Goal: Task Accomplishment & Management: Use online tool/utility

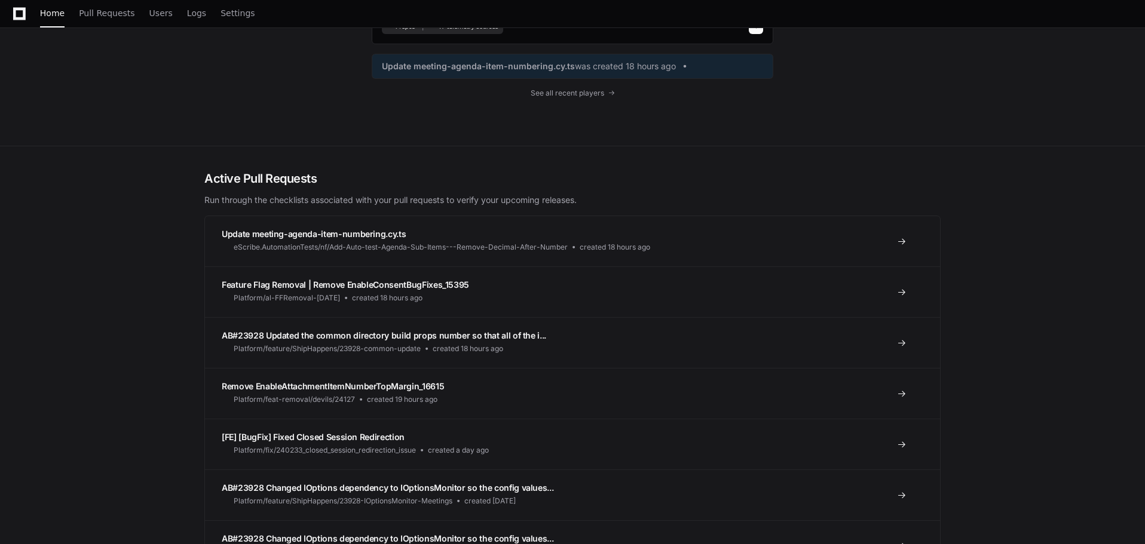
scroll to position [179, 0]
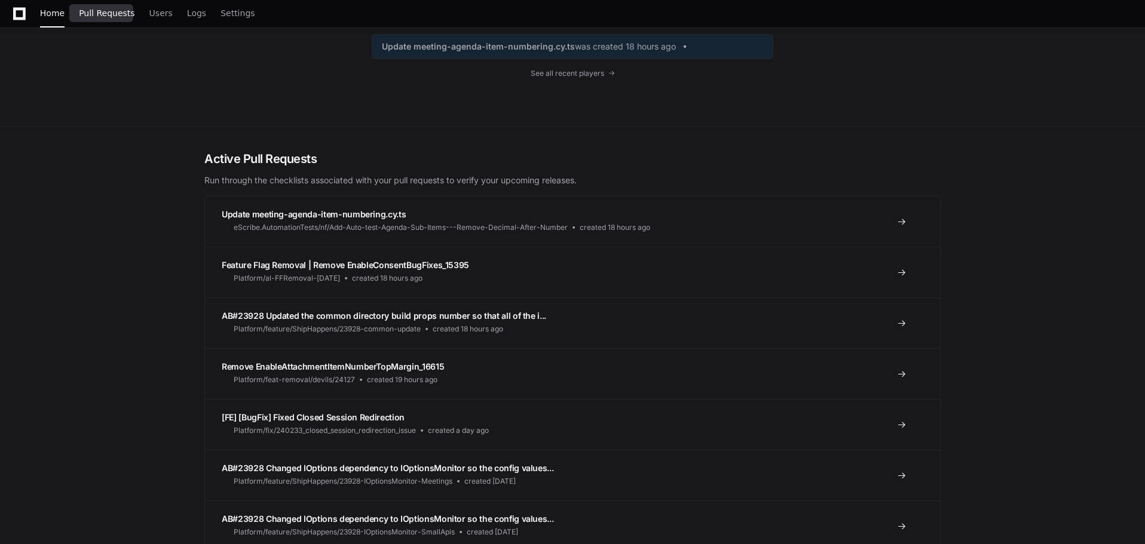
click at [102, 14] on span "Pull Requests" at bounding box center [107, 13] width 56 height 7
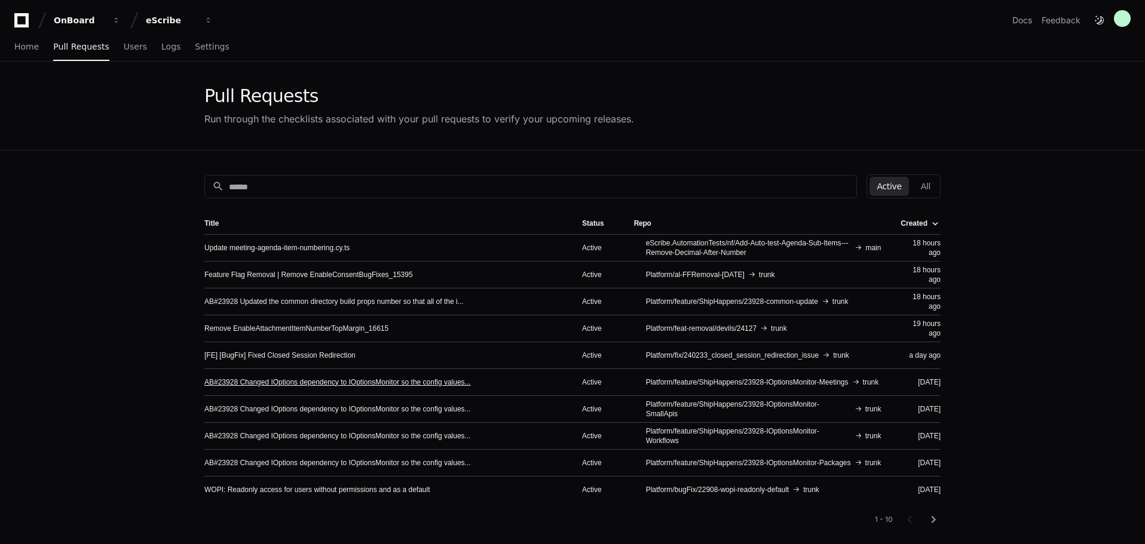
click at [272, 383] on link "AB#23928 Changed IOptions dependency to IOptionsMonitor so the config values..." at bounding box center [337, 383] width 266 height 10
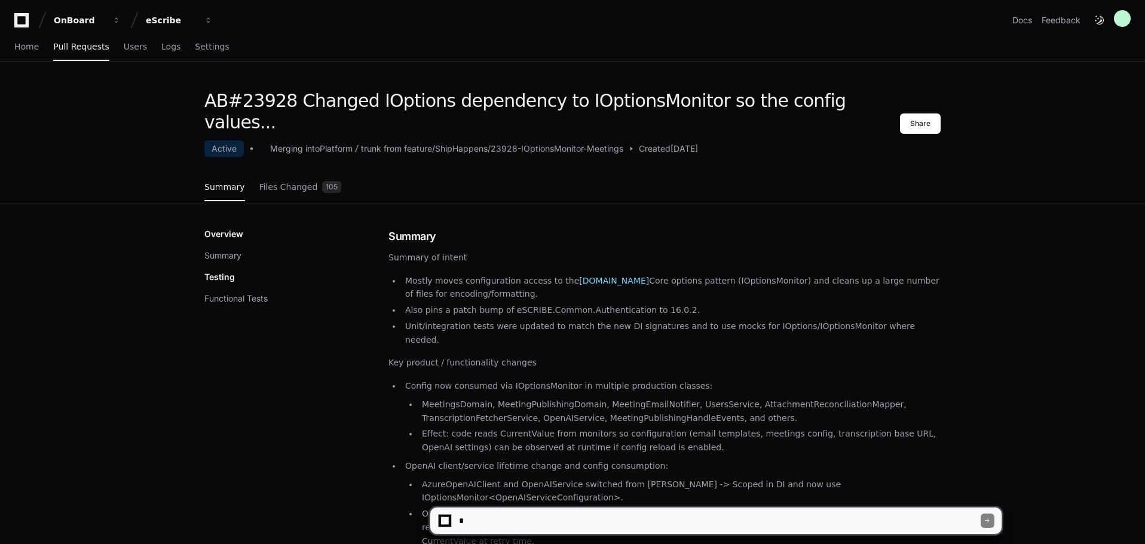
click at [499, 516] on textarea at bounding box center [718, 521] width 524 height 26
type textarea "**********"
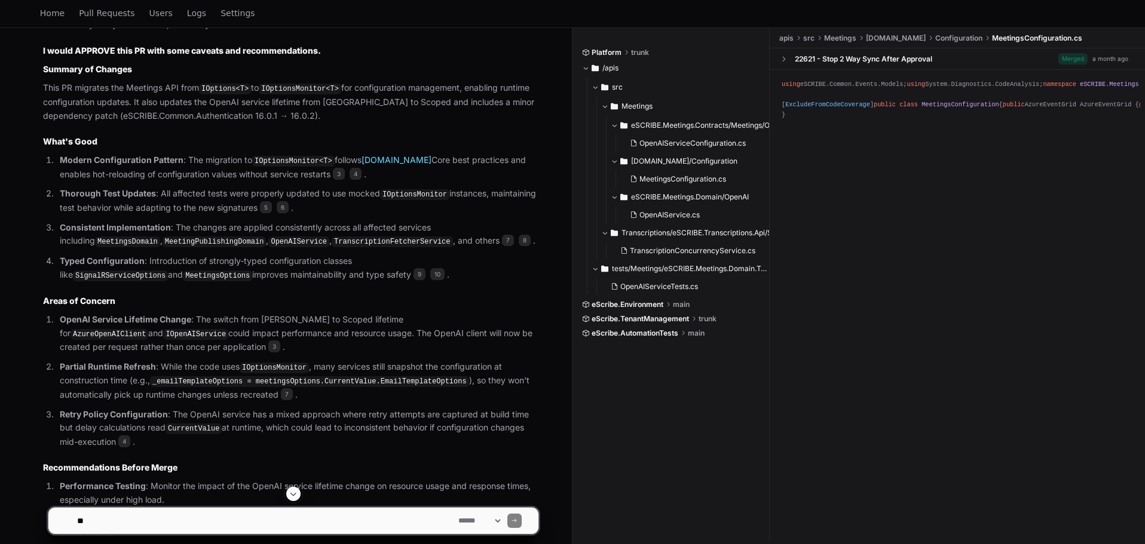
scroll to position [518, 0]
